Goal: Communication & Community: Answer question/provide support

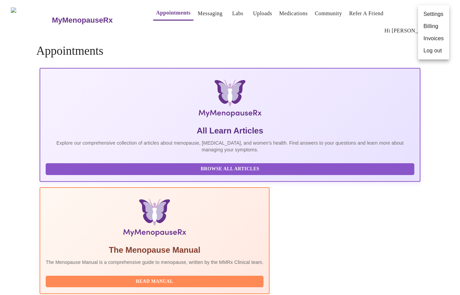
click at [384, 10] on div at bounding box center [230, 147] width 460 height 295
click at [198, 13] on link "Messaging" at bounding box center [210, 13] width 25 height 9
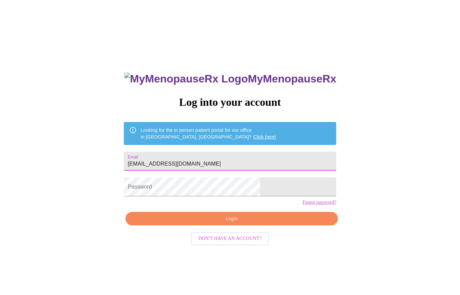
type input "[EMAIL_ADDRESS][DOMAIN_NAME]"
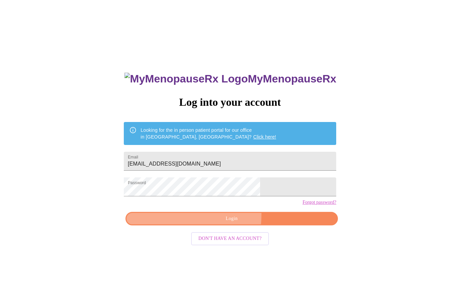
click at [185, 223] on span "Login" at bounding box center [231, 219] width 197 height 8
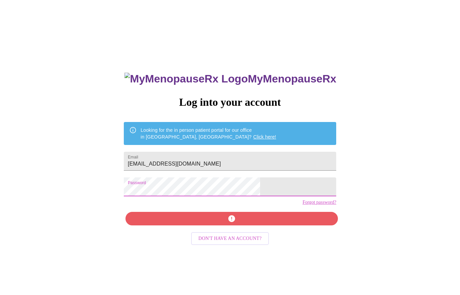
click at [143, 189] on div "MyMenopauseRx Log into your account Looking for the in person patient portal fo…" at bounding box center [230, 180] width 454 height 354
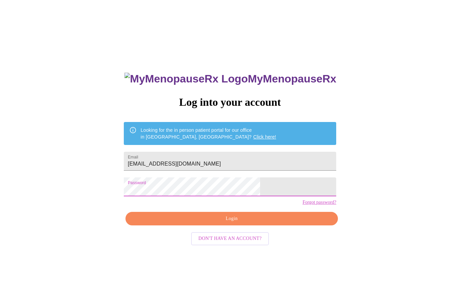
click at [139, 191] on div "MyMenopauseRx Log into your account Looking for the in person patient portal fo…" at bounding box center [230, 180] width 454 height 354
click at [146, 194] on div "MyMenopauseRx Log into your account Looking for the in person patient portal fo…" at bounding box center [230, 180] width 454 height 354
click at [200, 223] on span "Login" at bounding box center [231, 219] width 197 height 8
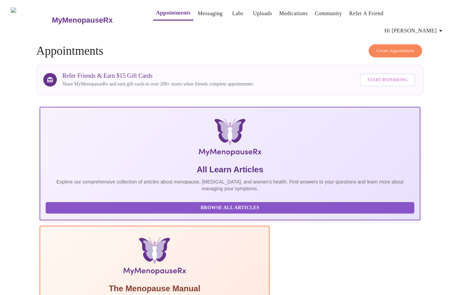
click at [199, 15] on link "Messaging" at bounding box center [210, 13] width 25 height 9
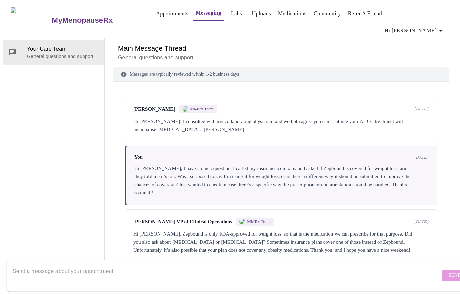
scroll to position [360, 0]
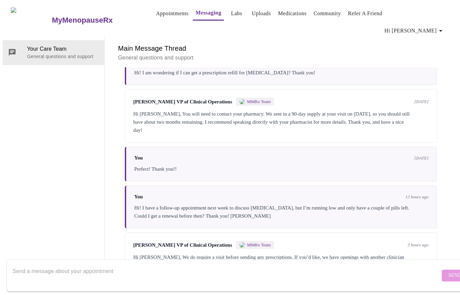
click at [133, 266] on textarea "Send a message about your appointment" at bounding box center [226, 276] width 427 height 22
click at [90, 267] on textarea "Thanks! I will just wait until next. Have a great day!" at bounding box center [226, 276] width 427 height 22
type textarea "Thanks! I will just wait until next week. Have a great day!"
click at [442, 272] on button "Send" at bounding box center [455, 276] width 26 height 12
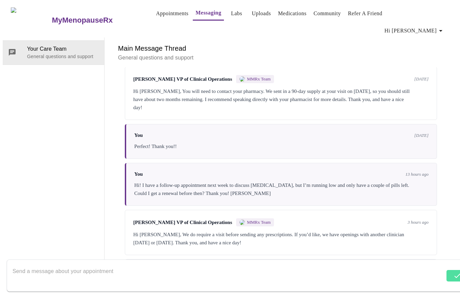
scroll to position [400, 0]
